Goal: Use online tool/utility: Utilize a website feature to perform a specific function

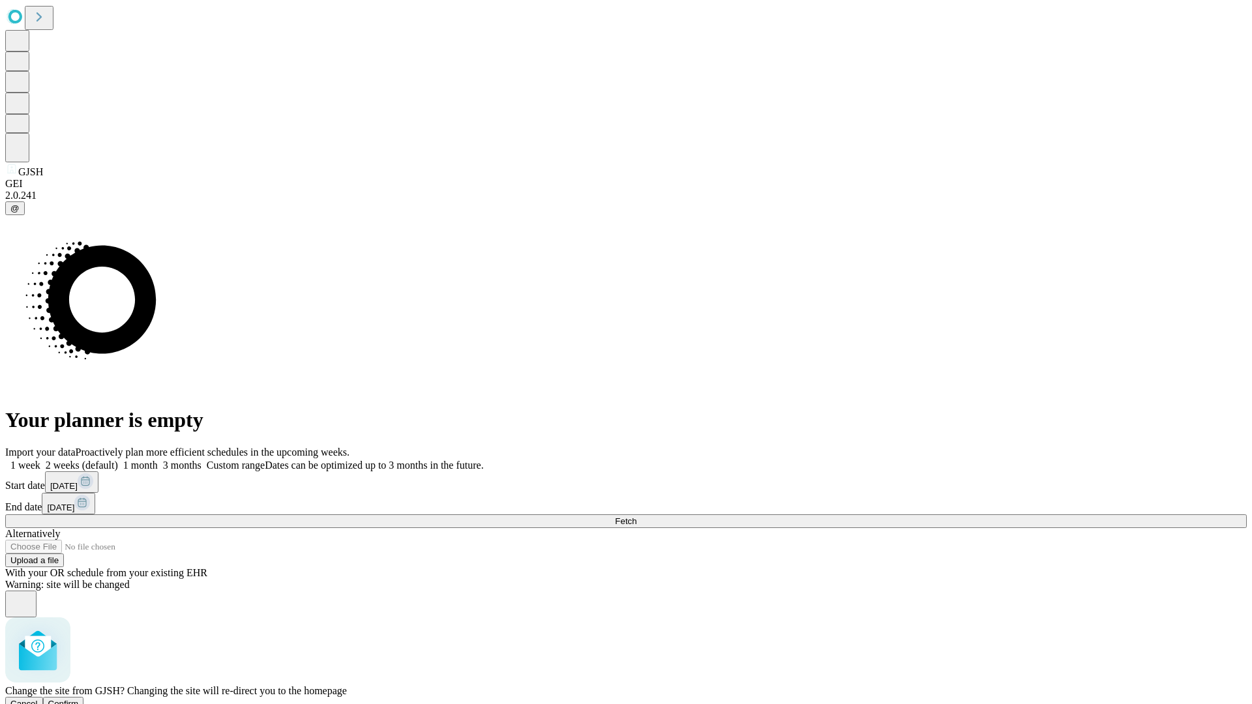
click at [79, 699] on span "Confirm" at bounding box center [63, 704] width 31 height 10
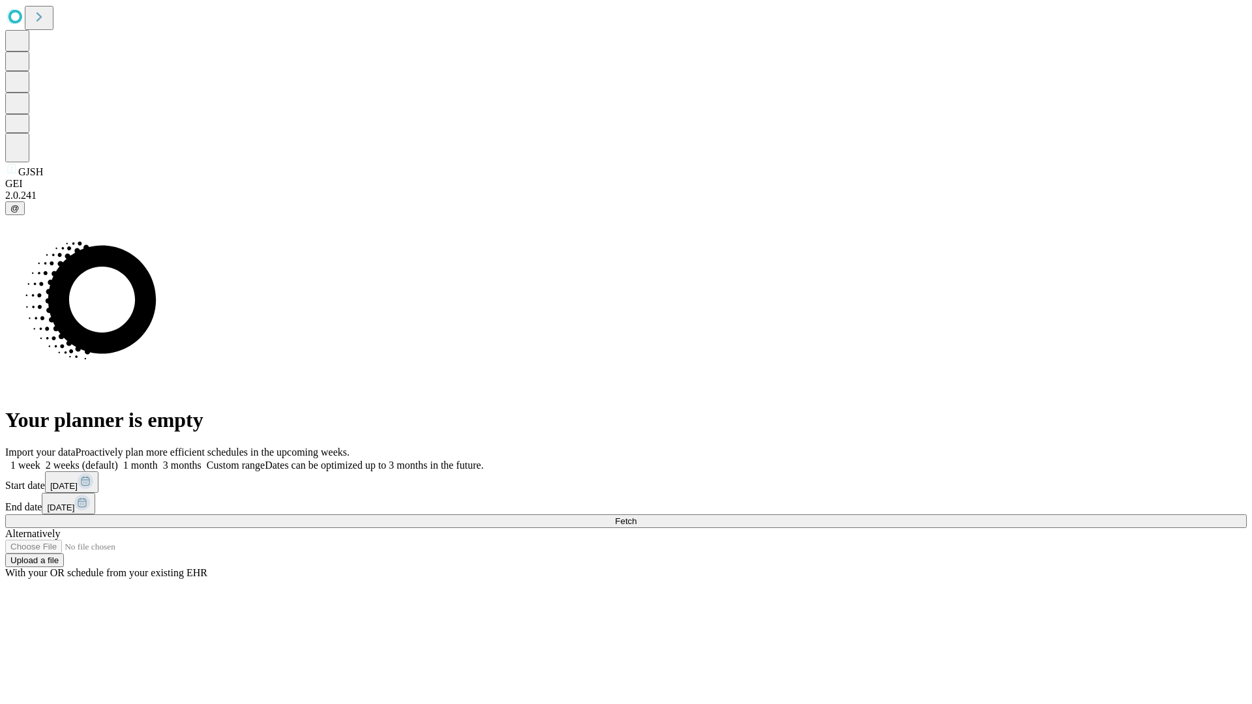
click at [158, 460] on label "1 month" at bounding box center [138, 465] width 40 height 11
click at [636, 516] on span "Fetch" at bounding box center [626, 521] width 22 height 10
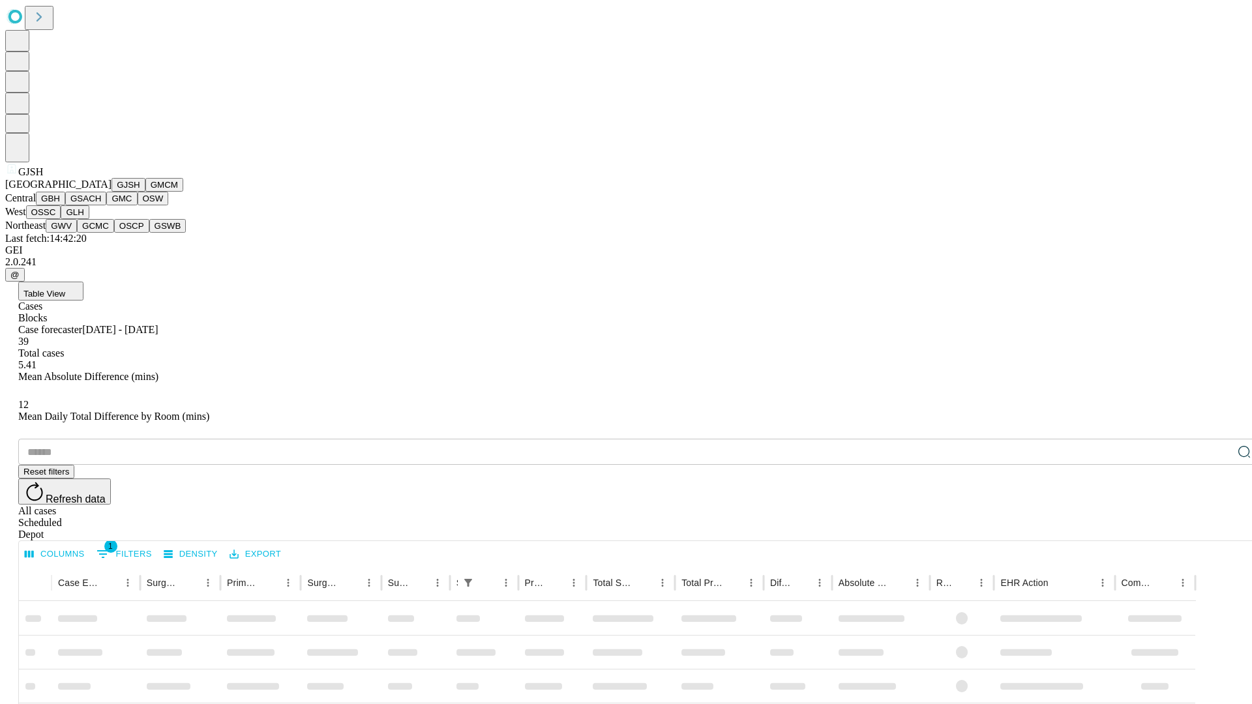
click at [145, 192] on button "GMCM" at bounding box center [164, 185] width 38 height 14
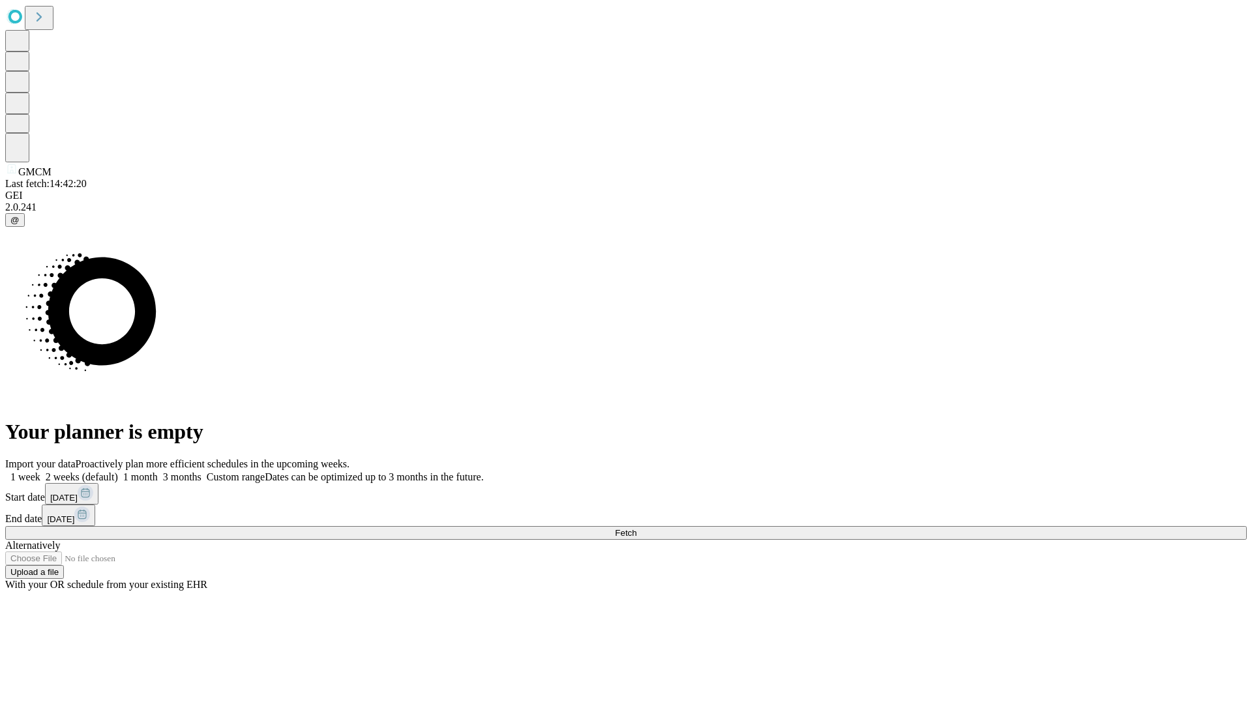
click at [158, 471] on label "1 month" at bounding box center [138, 476] width 40 height 11
click at [636, 528] on span "Fetch" at bounding box center [626, 533] width 22 height 10
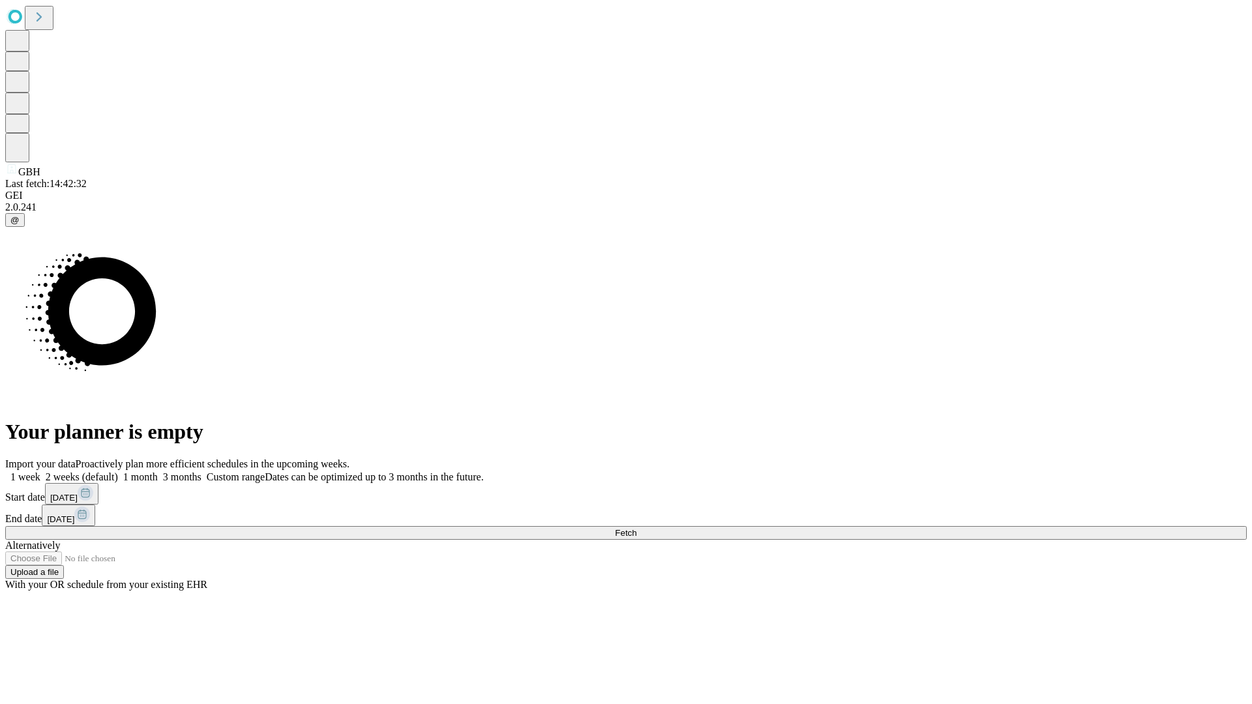
click at [158, 471] on label "1 month" at bounding box center [138, 476] width 40 height 11
click at [636, 528] on span "Fetch" at bounding box center [626, 533] width 22 height 10
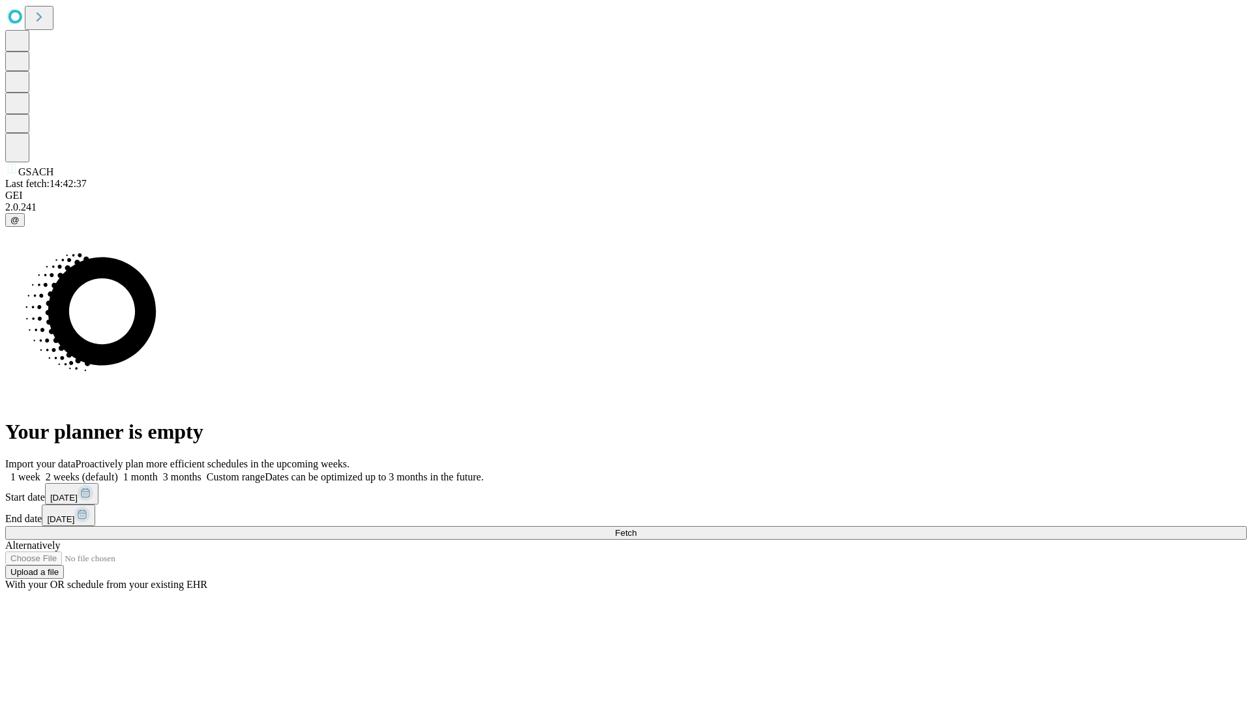
click at [158, 471] on label "1 month" at bounding box center [138, 476] width 40 height 11
click at [636, 528] on span "Fetch" at bounding box center [626, 533] width 22 height 10
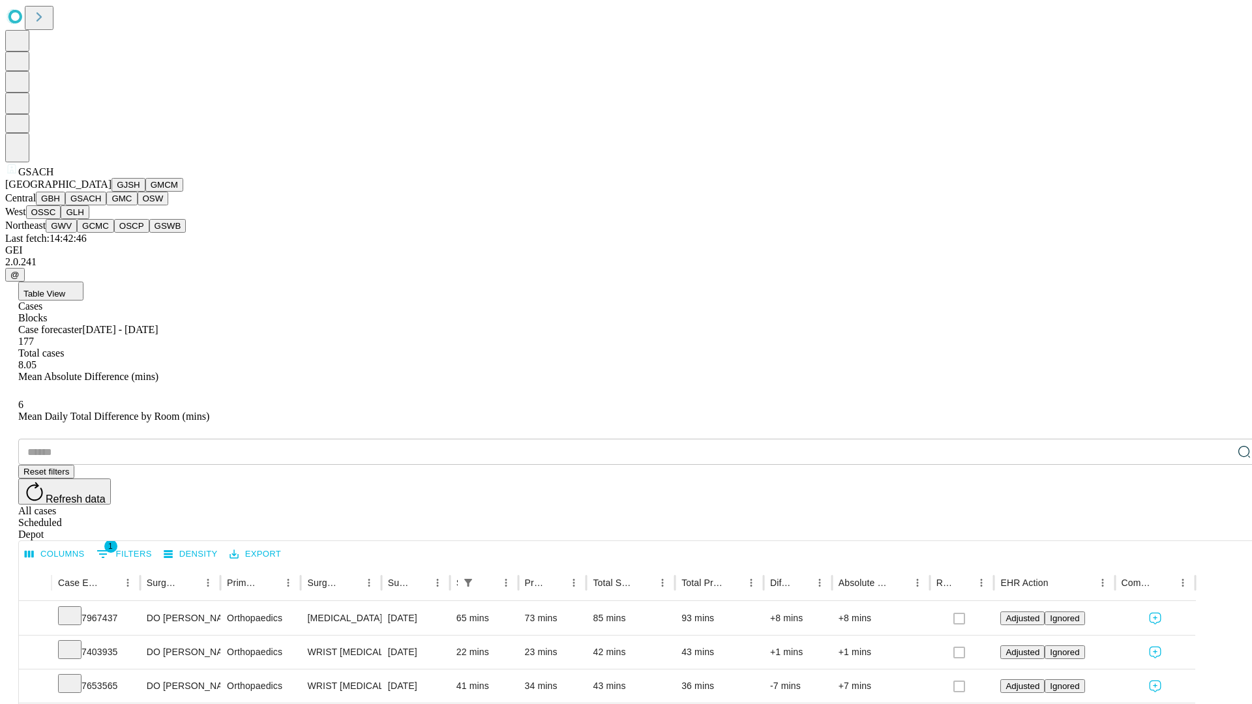
click at [106, 205] on button "GMC" at bounding box center [121, 199] width 31 height 14
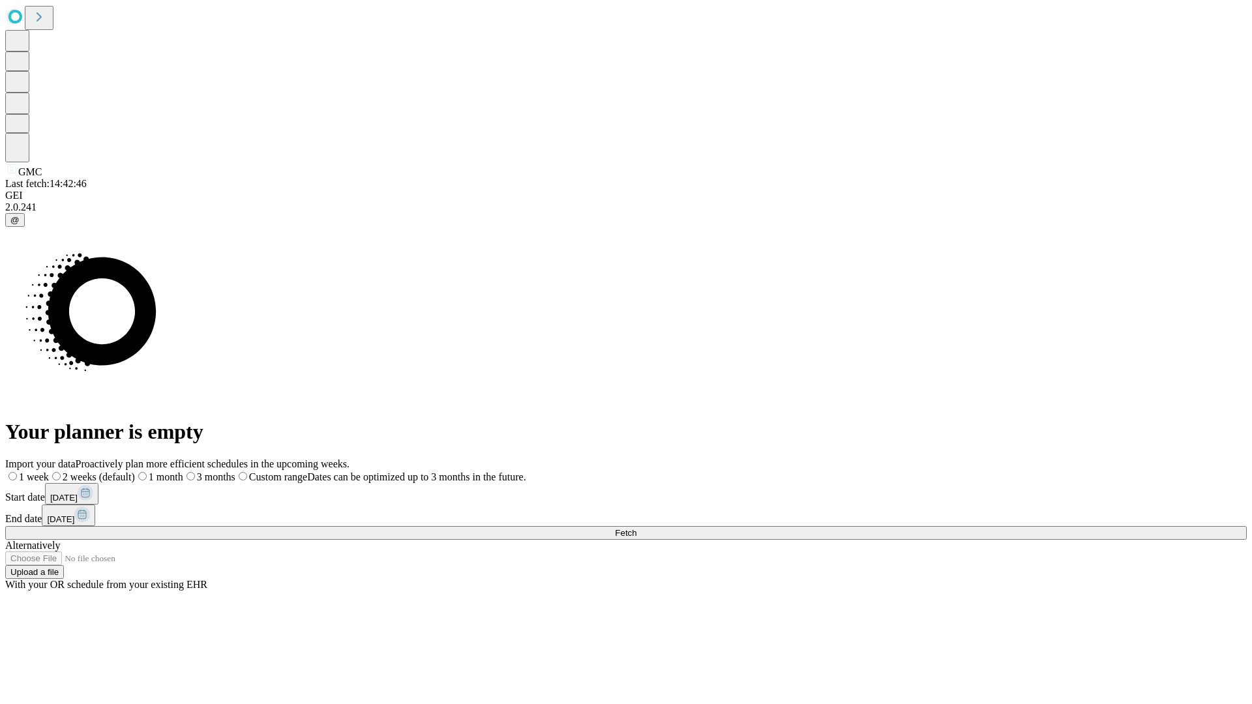
click at [183, 471] on label "1 month" at bounding box center [159, 476] width 48 height 11
click at [636, 528] on span "Fetch" at bounding box center [626, 533] width 22 height 10
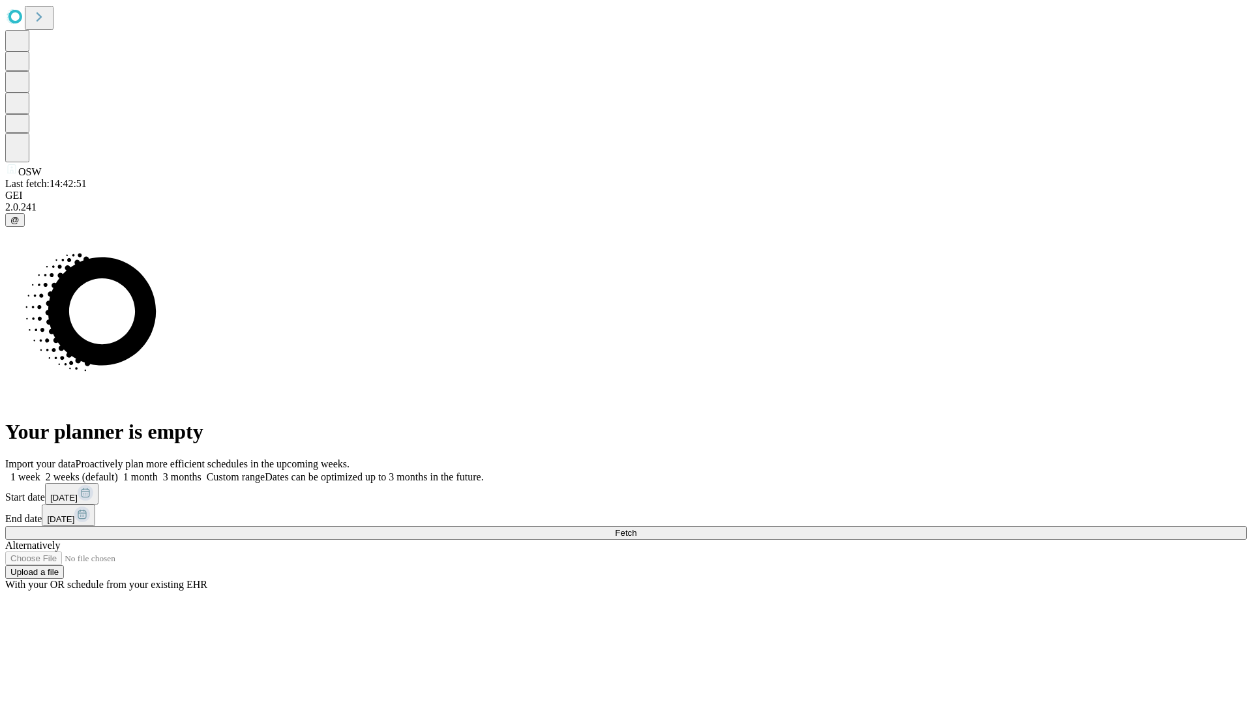
click at [158, 471] on label "1 month" at bounding box center [138, 476] width 40 height 11
click at [636, 528] on span "Fetch" at bounding box center [626, 533] width 22 height 10
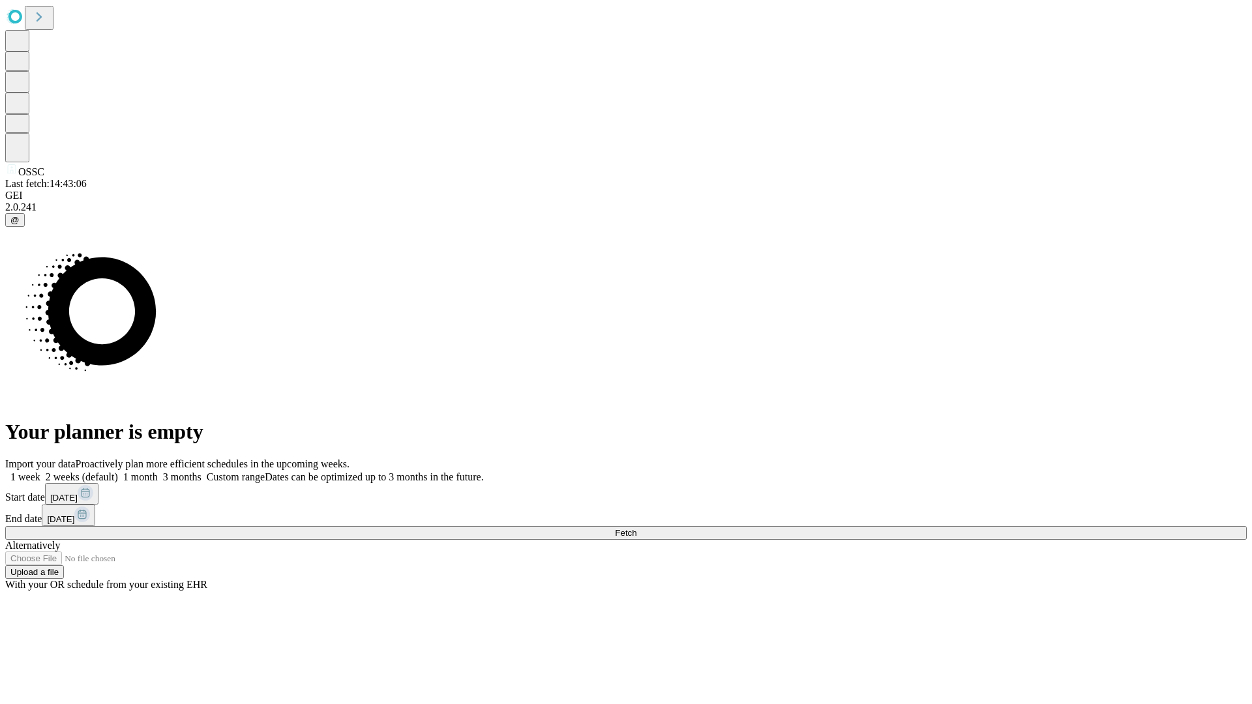
click at [158, 471] on label "1 month" at bounding box center [138, 476] width 40 height 11
click at [636, 528] on span "Fetch" at bounding box center [626, 533] width 22 height 10
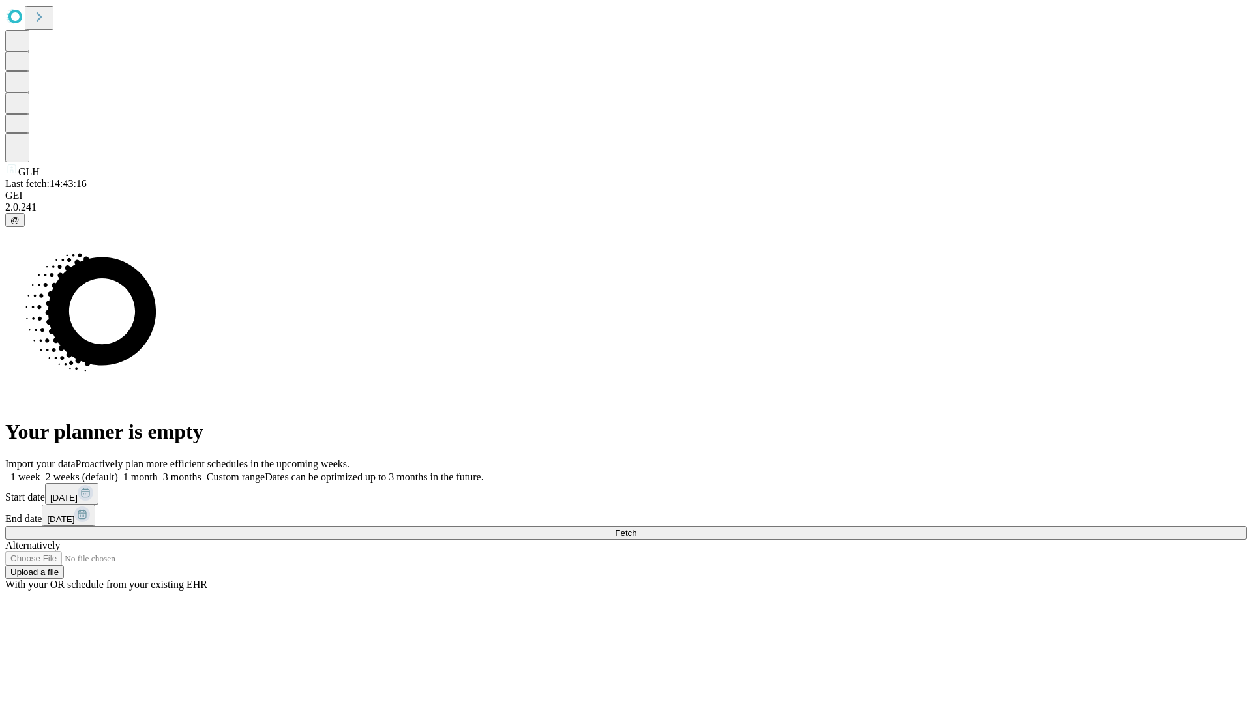
click at [158, 471] on label "1 month" at bounding box center [138, 476] width 40 height 11
click at [636, 528] on span "Fetch" at bounding box center [626, 533] width 22 height 10
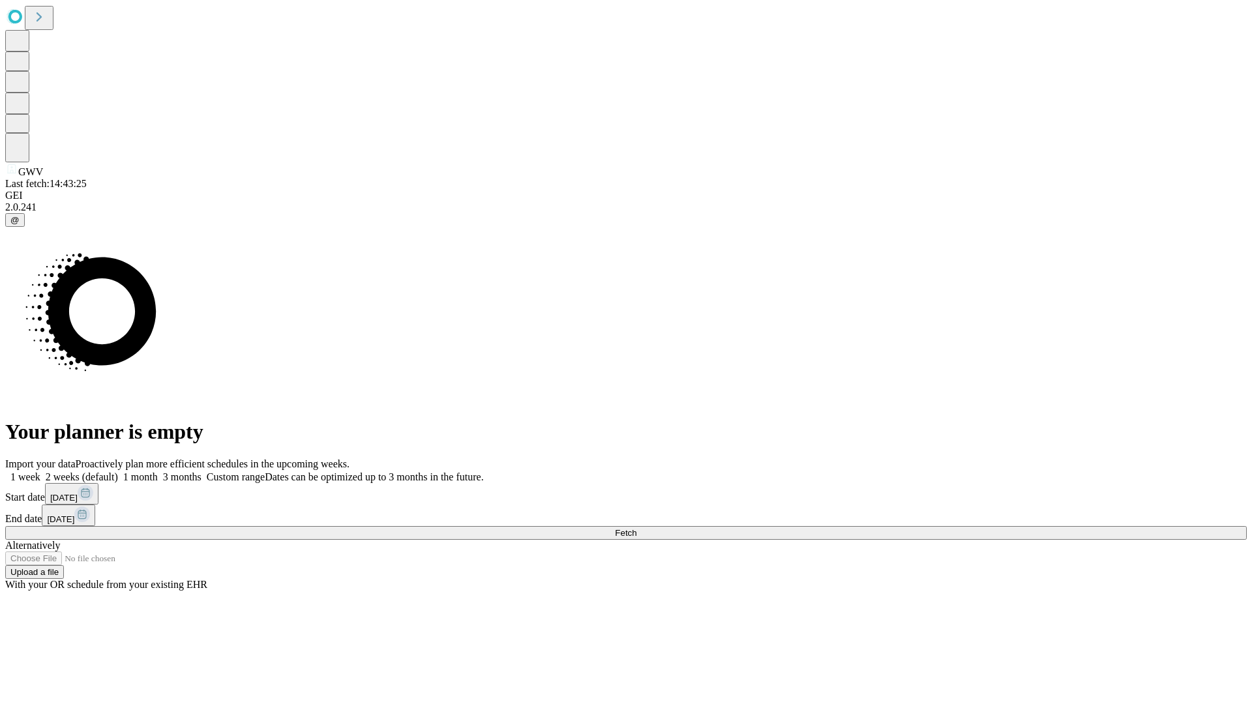
click at [636, 528] on span "Fetch" at bounding box center [626, 533] width 22 height 10
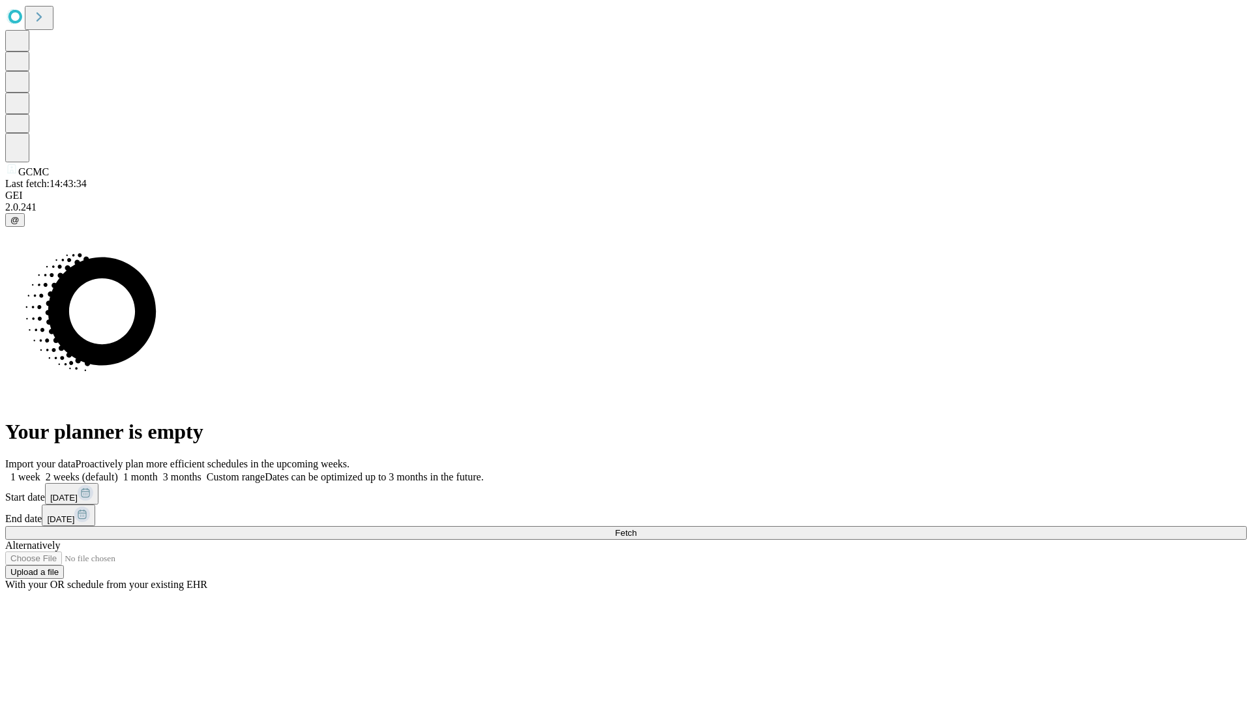
click at [158, 471] on label "1 month" at bounding box center [138, 476] width 40 height 11
click at [636, 528] on span "Fetch" at bounding box center [626, 533] width 22 height 10
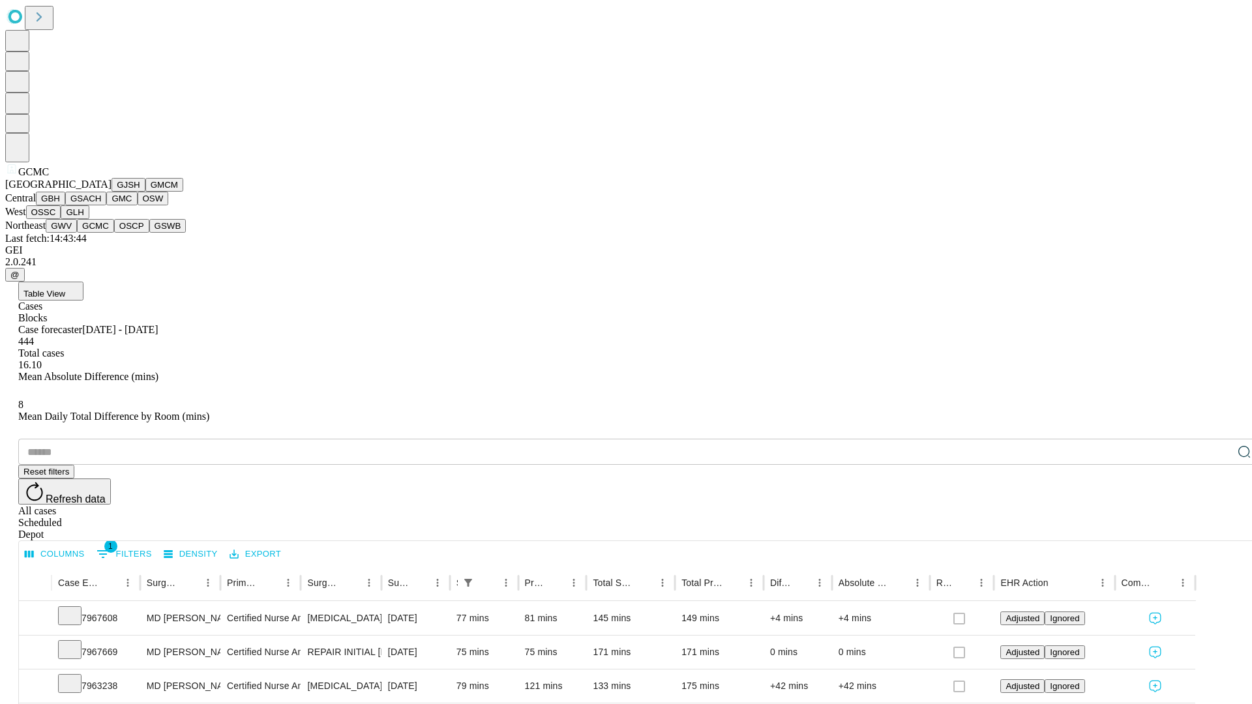
click at [114, 233] on button "OSCP" at bounding box center [131, 226] width 35 height 14
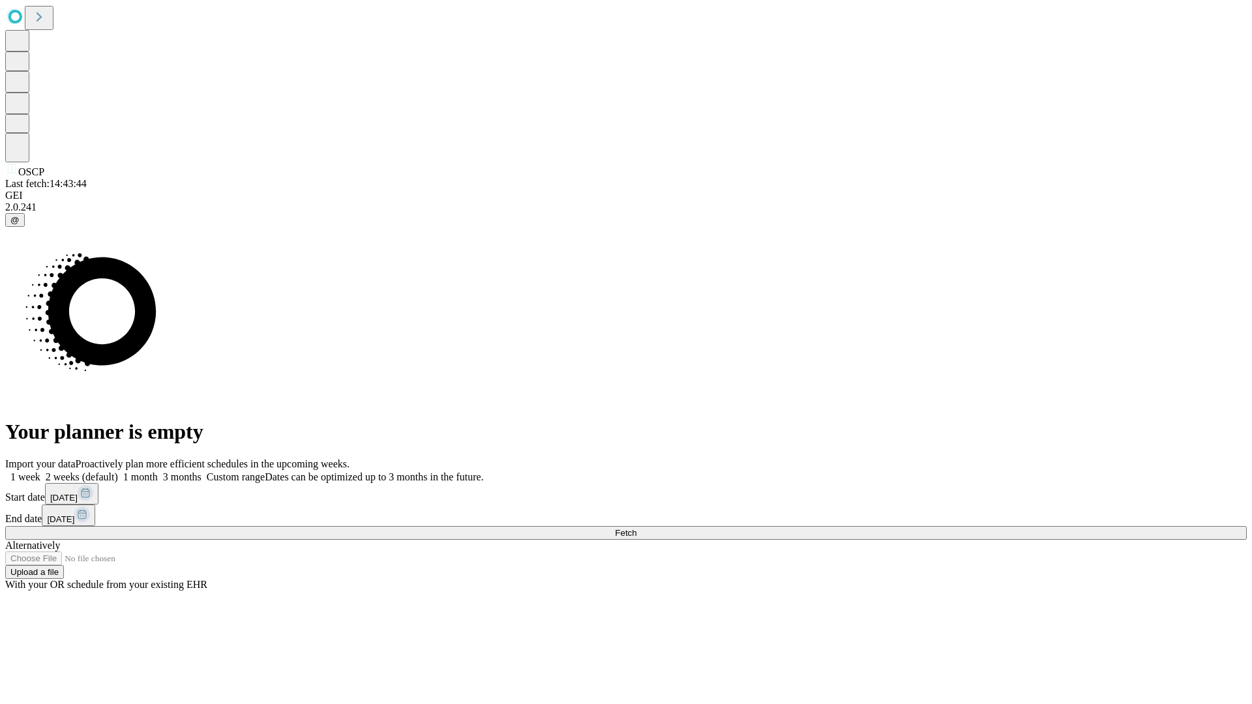
click at [158, 471] on label "1 month" at bounding box center [138, 476] width 40 height 11
click at [636, 528] on span "Fetch" at bounding box center [626, 533] width 22 height 10
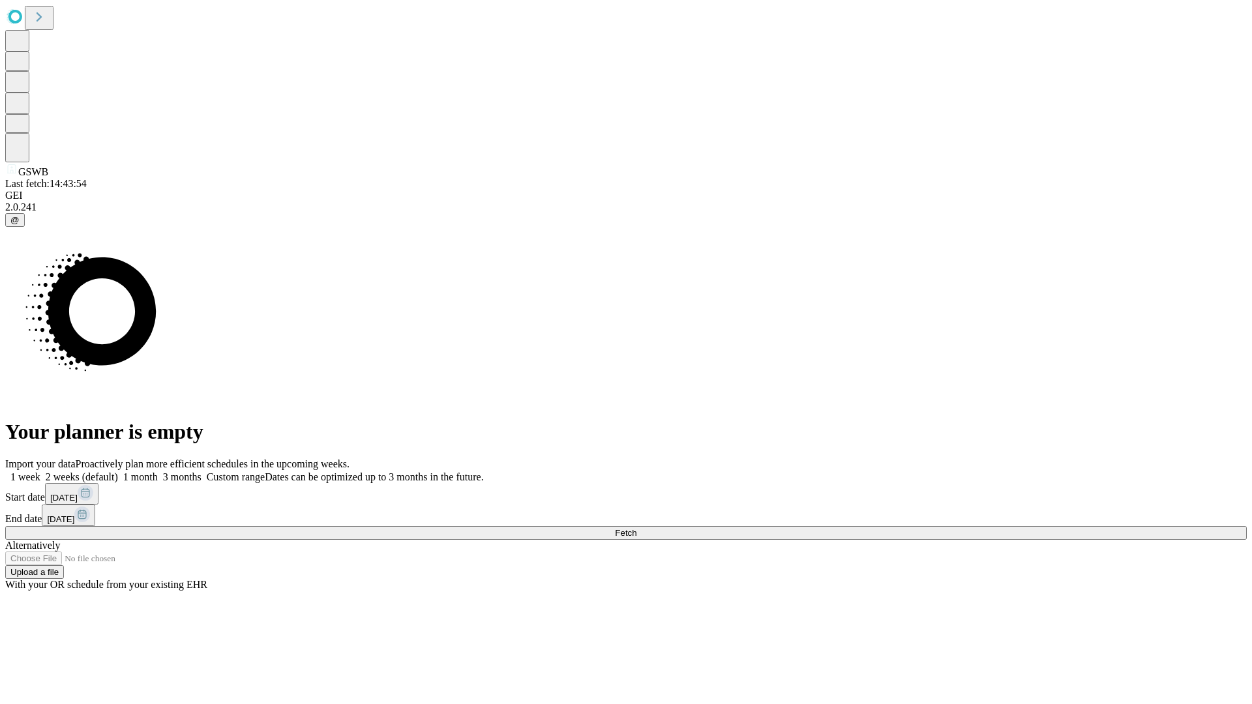
click at [158, 471] on label "1 month" at bounding box center [138, 476] width 40 height 11
click at [636, 528] on span "Fetch" at bounding box center [626, 533] width 22 height 10
